Goal: Transaction & Acquisition: Book appointment/travel/reservation

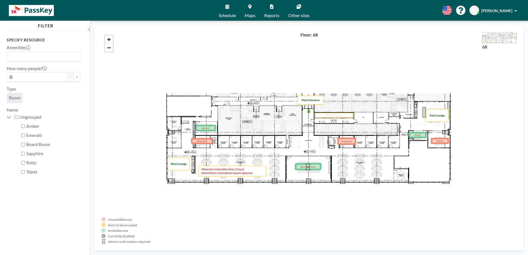
click at [232, 14] on span "Schedule" at bounding box center [227, 15] width 17 height 4
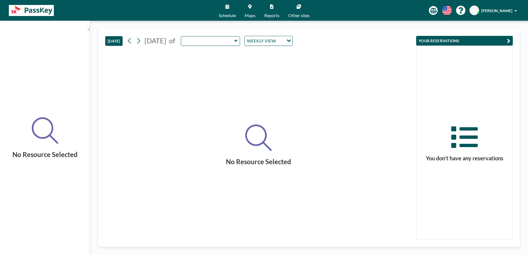
type input "Emerald"
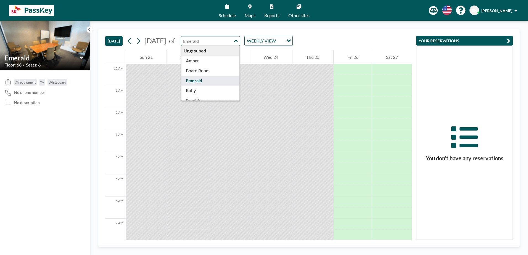
click at [234, 41] on input "text" at bounding box center [207, 40] width 53 height 9
type input "Amber"
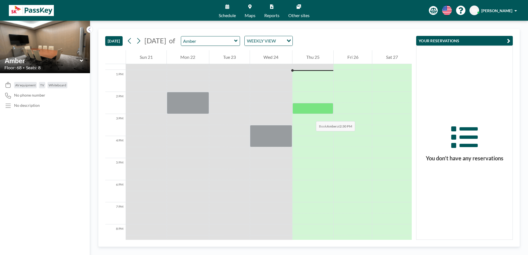
scroll to position [276, 0]
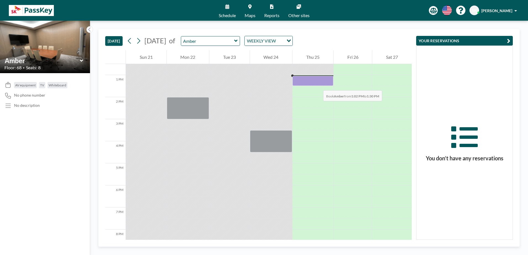
click at [318, 85] on div at bounding box center [313, 81] width 41 height 10
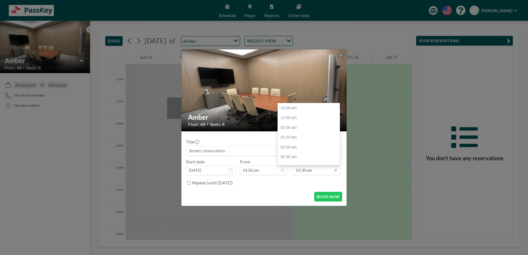
scroll to position [266, 0]
click at [294, 120] on div "02:00 pm" at bounding box center [310, 118] width 65 height 10
type input "02:00 pm"
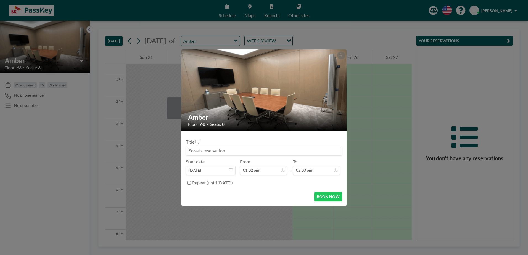
scroll to position [276, 0]
drag, startPoint x: 228, startPoint y: 151, endPoint x: 54, endPoint y: 48, distance: 202.2
click at [56, 114] on div "Amber Floor: 68 • Seats: 8 Title Start date [DATE] From 01:02 pm - To 02:00 pm …" at bounding box center [264, 127] width 528 height 255
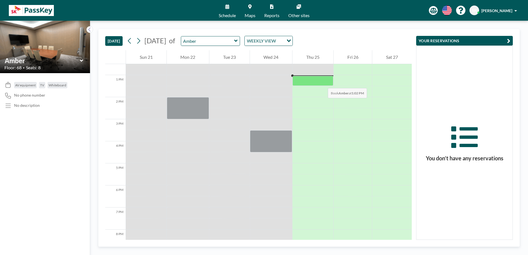
click at [321, 79] on div at bounding box center [313, 81] width 41 height 10
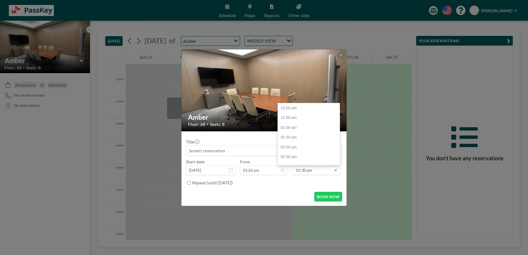
scroll to position [266, 0]
drag, startPoint x: 324, startPoint y: 172, endPoint x: 305, endPoint y: 170, distance: 18.9
click at [305, 170] on input "01:30 pm" at bounding box center [316, 170] width 47 height 9
click at [289, 120] on div "02:00 pm" at bounding box center [310, 118] width 65 height 10
type input "02:00 pm"
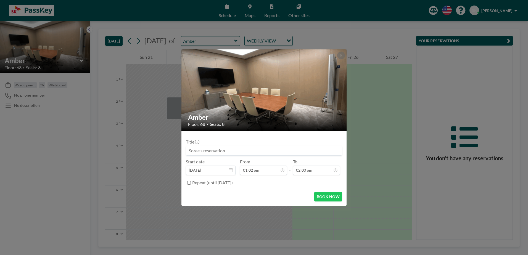
click at [213, 153] on input at bounding box center [264, 150] width 156 height 9
click at [203, 150] on input at bounding box center [264, 150] width 156 height 9
click at [193, 151] on input at bounding box center [264, 150] width 156 height 9
click at [318, 197] on button "BOOK NOW" at bounding box center [328, 197] width 28 height 10
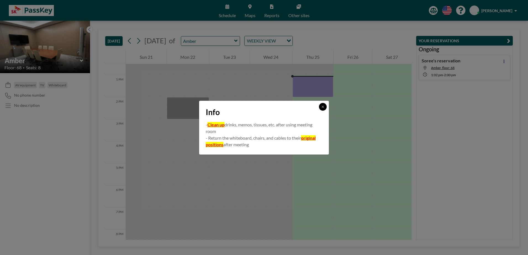
click at [324, 108] on icon at bounding box center [322, 106] width 3 height 3
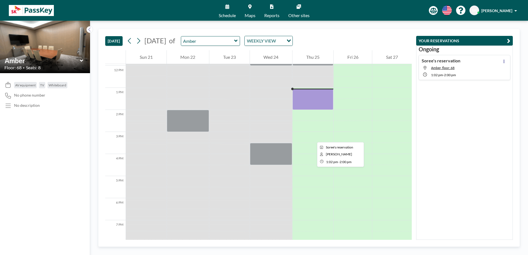
scroll to position [191, 0]
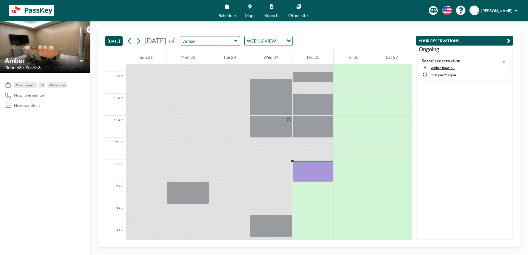
click at [239, 49] on div "[DATE] [DATE] of Amber WEEKLY VIEW Loading..." at bounding box center [258, 39] width 307 height 21
click at [240, 46] on div "Amber" at bounding box center [210, 41] width 59 height 10
click at [234, 41] on input "text" at bounding box center [207, 40] width 53 height 9
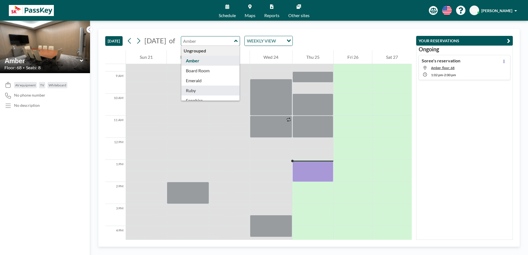
scroll to position [18, 0]
type input "Sapphire"
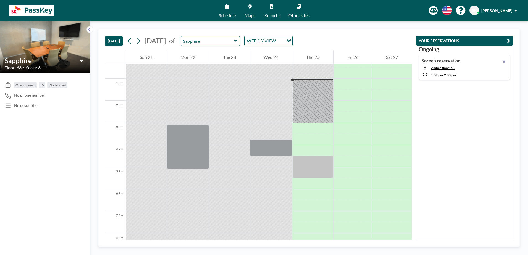
scroll to position [276, 0]
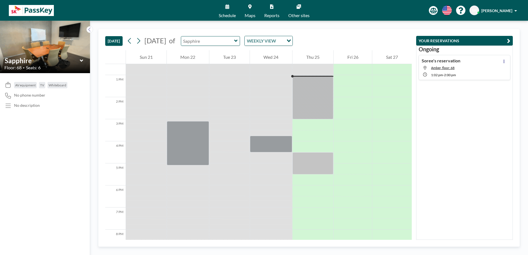
click at [234, 38] on input "text" at bounding box center [207, 40] width 53 height 9
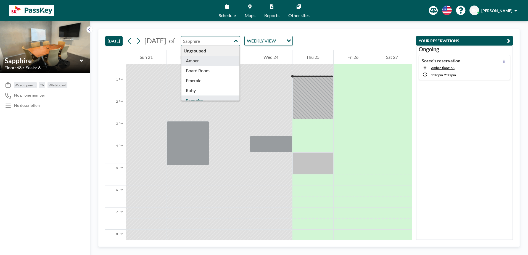
type input "Amber"
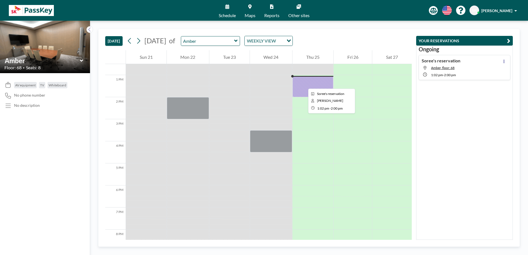
click at [304, 83] on div at bounding box center [313, 86] width 41 height 21
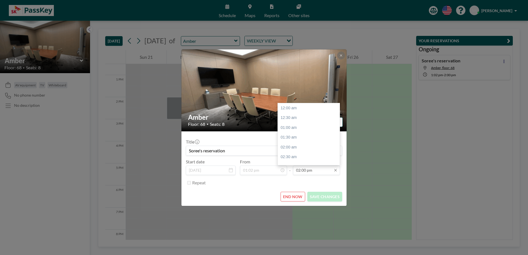
scroll to position [276, 0]
click at [296, 126] on div "03:00 pm" at bounding box center [310, 128] width 65 height 10
type input "03:00 pm"
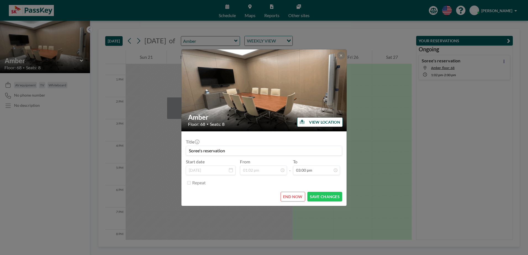
scroll to position [295, 0]
click at [322, 181] on div "Repeat" at bounding box center [267, 183] width 150 height 9
click at [321, 203] on form "Title Soree's reservation Start date [DATE] From 01:02 pm - To 03:00 pm Repeat …" at bounding box center [264, 169] width 165 height 75
click at [321, 199] on button "SAVE CHANGES" at bounding box center [325, 197] width 35 height 10
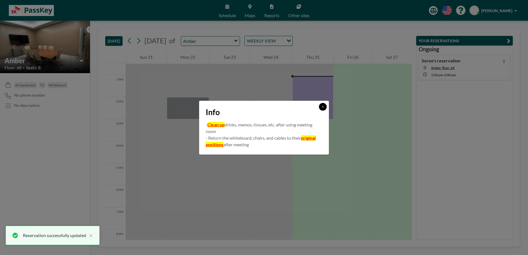
click at [324, 107] on icon at bounding box center [322, 106] width 3 height 3
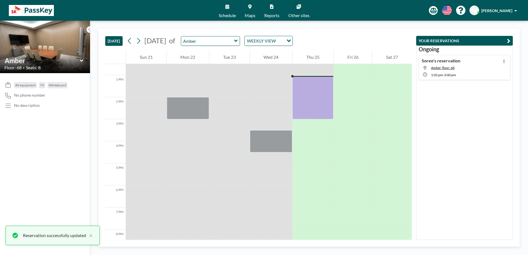
click at [394, 30] on div "[DATE] [DATE] of Amber WEEKLY VIEW Loading..." at bounding box center [258, 39] width 307 height 21
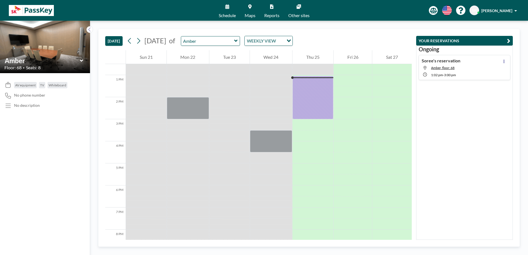
click at [77, 180] on div "AV equipment TV Whiteboard No phone number No description" at bounding box center [45, 164] width 90 height 182
click at [62, 176] on div "AV equipment TV Whiteboard No phone number No description" at bounding box center [45, 164] width 90 height 182
click at [348, 38] on div "[DATE] [DATE] of Amber WEEKLY VIEW Loading..." at bounding box center [258, 39] width 307 height 21
click at [131, 39] on icon at bounding box center [129, 41] width 3 height 6
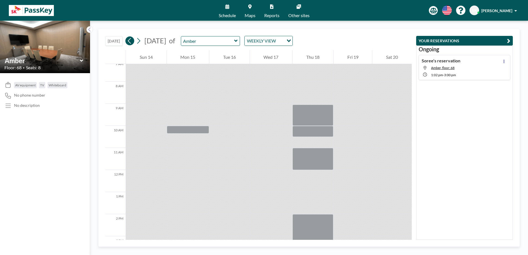
scroll to position [166, 0]
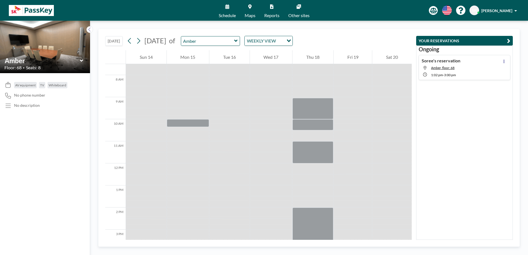
click at [297, 199] on div at bounding box center [313, 202] width 41 height 11
click at [258, 46] on div "[DATE] [DATE] of Amber WEEKLY VIEW Loading..." at bounding box center [258, 39] width 307 height 21
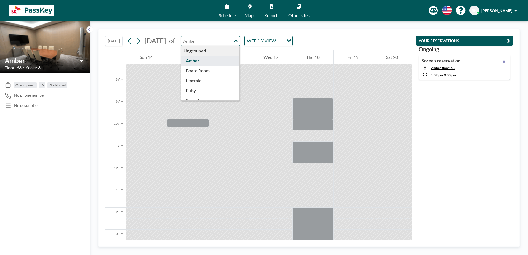
click at [240, 45] on div "Ungrouped Amber Board Room Emerald Ruby Sapphire Topaz" at bounding box center [210, 41] width 59 height 10
type input "Amber"
click at [356, 42] on div "[DATE] [DATE] of Amber Ungrouped Amber Board Room Emerald Ruby Sapphire Topaz W…" at bounding box center [258, 39] width 307 height 21
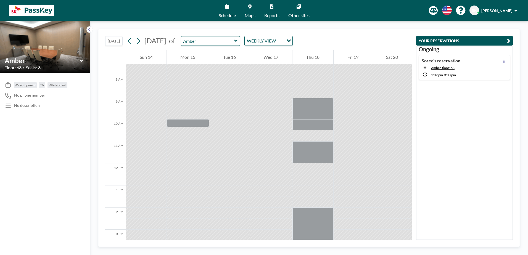
click at [356, 42] on div "[DATE] [DATE] of Amber WEEKLY VIEW Loading..." at bounding box center [258, 39] width 307 height 21
click at [63, 139] on div "AV equipment TV Whiteboard No phone number No description" at bounding box center [45, 164] width 90 height 182
click at [234, 38] on input "text" at bounding box center [207, 40] width 53 height 9
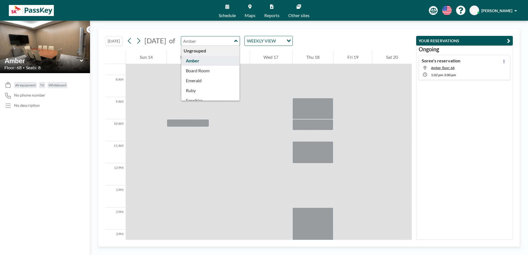
type input "Amber"
click at [284, 43] on div "WEEKLY VIEW" at bounding box center [264, 40] width 39 height 8
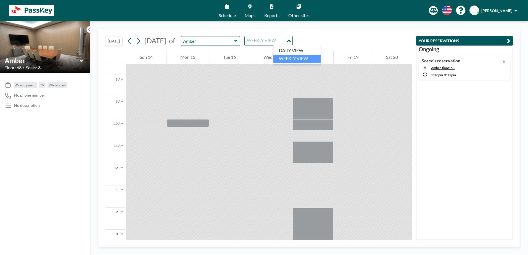
click at [286, 42] on input "Search for option" at bounding box center [265, 40] width 40 height 7
click at [83, 59] on icon at bounding box center [82, 61] width 4 height 6
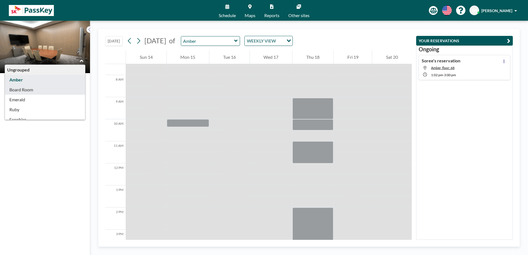
type input "Board Room"
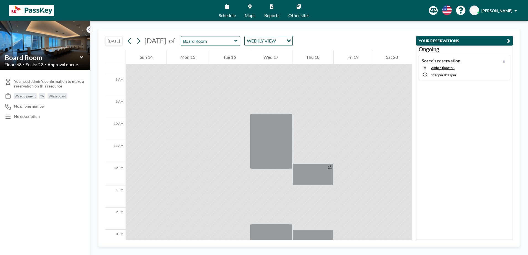
click at [81, 62] on div "Board Room" at bounding box center [44, 57] width 81 height 9
click at [82, 57] on icon at bounding box center [81, 57] width 3 height 2
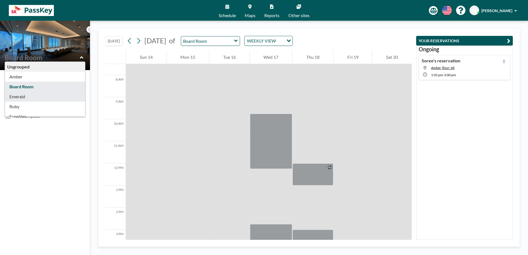
type input "Emerald"
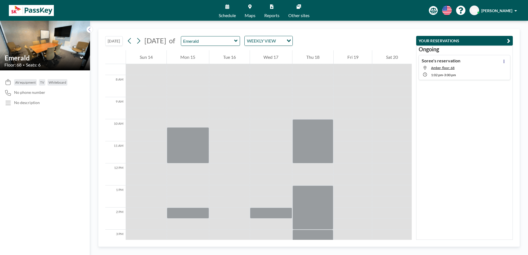
click at [83, 58] on icon at bounding box center [81, 58] width 3 height 2
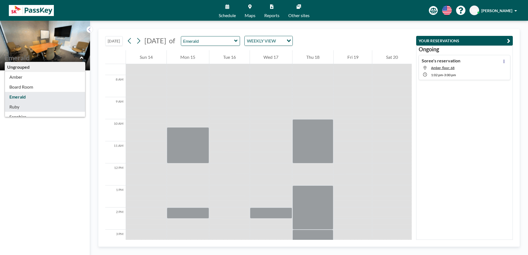
type input "Ruby"
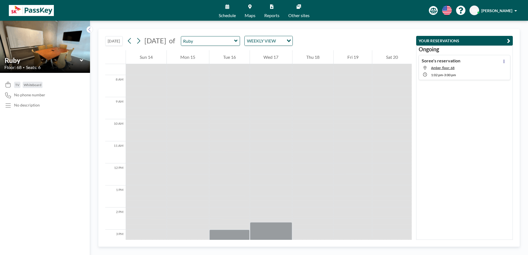
click at [84, 69] on div "Floor: 68 • Seats: 6" at bounding box center [44, 68] width 81 height 6
click at [85, 64] on div "Ruby" at bounding box center [44, 60] width 81 height 9
click at [78, 59] on div at bounding box center [44, 60] width 81 height 9
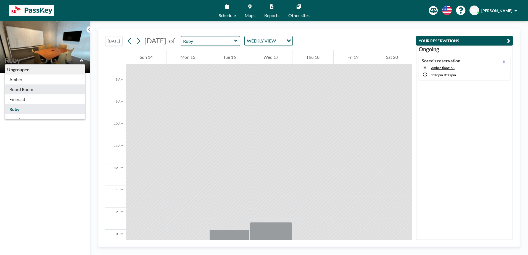
scroll to position [18, 0]
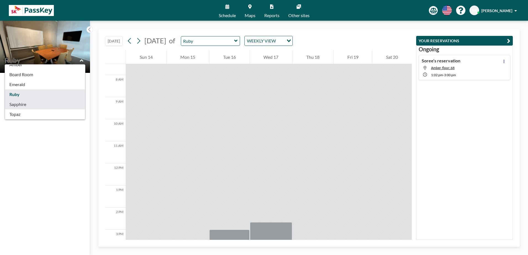
type input "Sapphire"
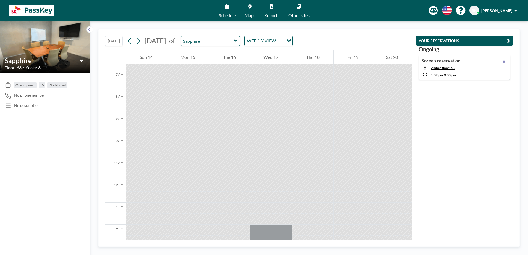
scroll to position [166, 0]
click at [84, 61] on div "Sapphire" at bounding box center [44, 60] width 81 height 9
click at [83, 62] on icon at bounding box center [82, 61] width 4 height 6
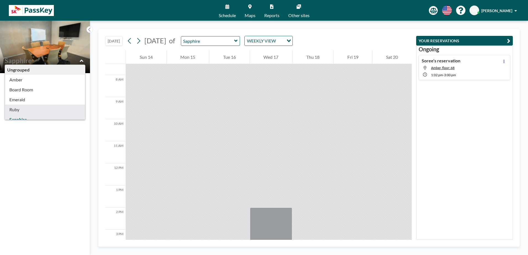
scroll to position [18, 0]
type input "Topaz"
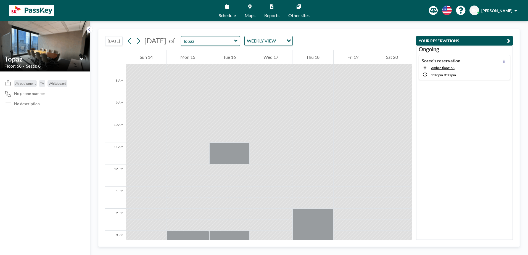
scroll to position [166, 0]
click at [51, 149] on div "AV equipment TV Whiteboard No phone number No description" at bounding box center [45, 164] width 90 height 184
click at [43, 56] on input "text" at bounding box center [42, 59] width 75 height 8
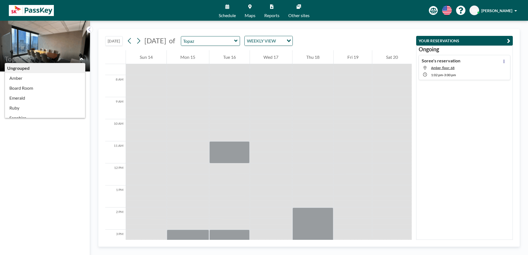
type input "Topaz"
click at [248, 13] on span "Maps" at bounding box center [250, 15] width 11 height 4
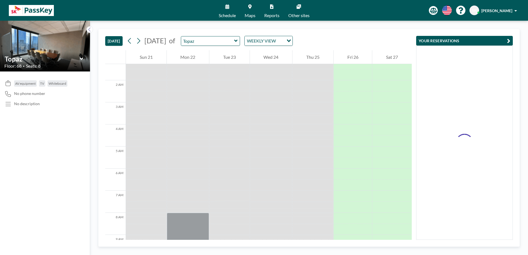
click at [230, 8] on link "Schedule" at bounding box center [227, 10] width 26 height 21
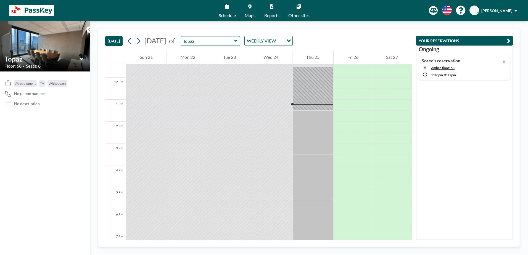
scroll to position [276, 0]
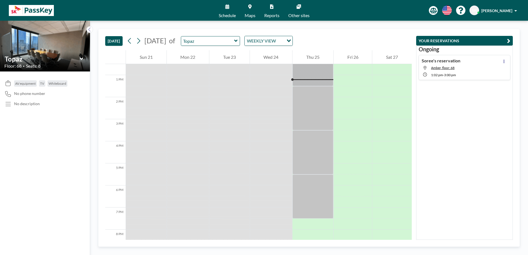
click at [263, 46] on div "TODAY September 2025 of Topaz WEEKLY VIEW Loading..." at bounding box center [258, 39] width 307 height 21
click at [238, 41] on icon at bounding box center [236, 41] width 4 height 6
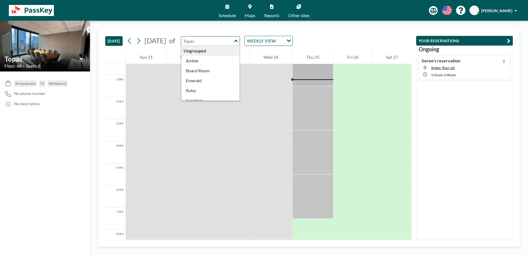
click at [234, 41] on input "text" at bounding box center [207, 40] width 53 height 9
type input "Topaz"
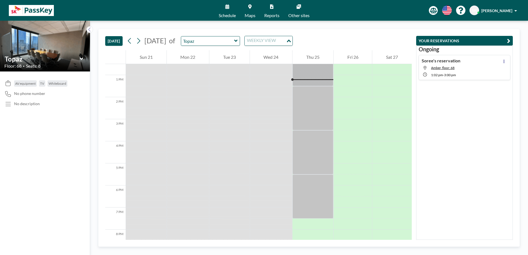
click at [293, 38] on div "Loading..." at bounding box center [289, 40] width 6 height 8
click at [345, 43] on div "TODAY September 2025 of Topaz WEEKLY VIEW Loading..." at bounding box center [258, 39] width 307 height 21
click at [141, 38] on icon at bounding box center [138, 41] width 5 height 8
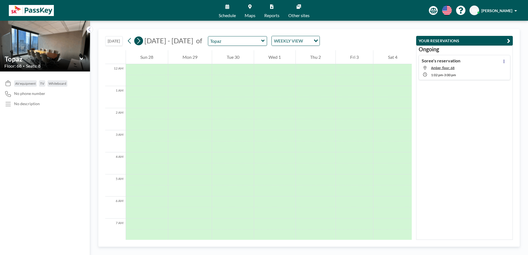
scroll to position [159, 0]
click at [140, 41] on icon at bounding box center [138, 41] width 5 height 8
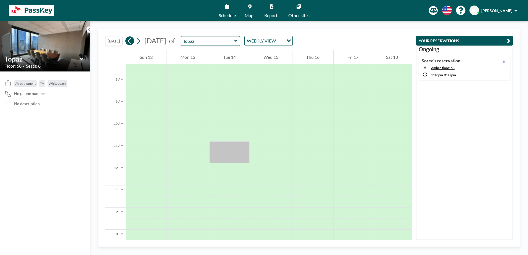
click at [127, 40] on button at bounding box center [129, 40] width 9 height 9
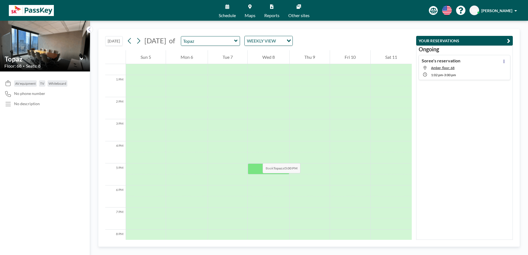
scroll to position [357, 0]
click at [332, 28] on div "TODAY October 2025 of Topaz WEEKLY VIEW Loading... 12 AM 1 AM 2 AM 3 AM 4 AM 5 …" at bounding box center [309, 138] width 438 height 235
click at [130, 45] on button at bounding box center [129, 40] width 9 height 9
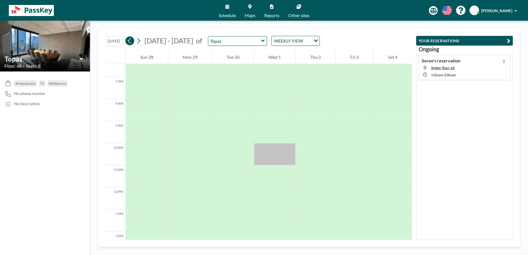
scroll to position [166, 0]
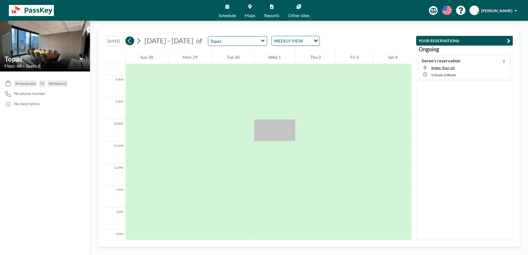
click at [130, 45] on button at bounding box center [129, 40] width 9 height 9
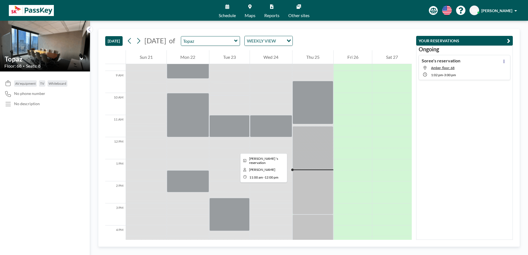
scroll to position [221, 0]
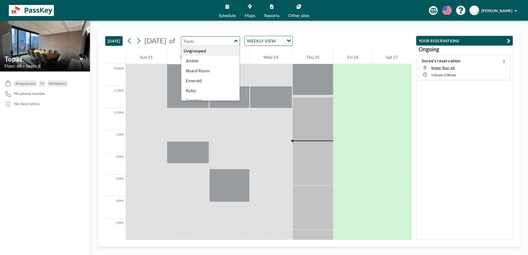
click at [234, 41] on input "text" at bounding box center [207, 40] width 53 height 9
type input "Amber"
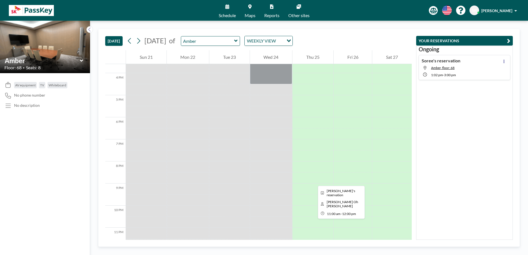
scroll to position [357, 0]
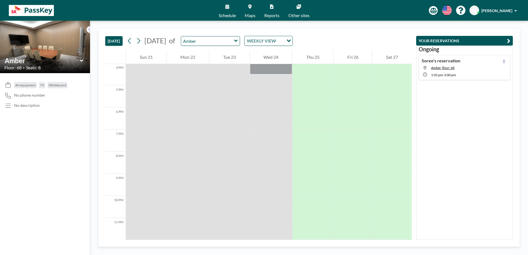
click at [17, 143] on div "AV equipment TV Whiteboard No phone number No description" at bounding box center [45, 164] width 90 height 182
click at [374, 26] on div "TODAY September 2025 of Amber WEEKLY VIEW Loading... 12 AM 1 AM 2 AM 3 AM 4 AM …" at bounding box center [309, 138] width 438 height 235
click at [344, 31] on div "[DATE] [DATE] of Amber WEEKLY VIEW Loading..." at bounding box center [258, 39] width 307 height 21
click at [366, 25] on div "TODAY September 2025 of Amber WEEKLY VIEW Loading... 12 AM 1 AM 2 AM 3 AM 4 AM …" at bounding box center [309, 138] width 438 height 235
click at [363, 28] on div "TODAY September 2025 of Amber WEEKLY VIEW Loading... 12 AM 1 AM 2 AM 3 AM 4 AM …" at bounding box center [309, 138] width 438 height 235
